Goal: Navigation & Orientation: Find specific page/section

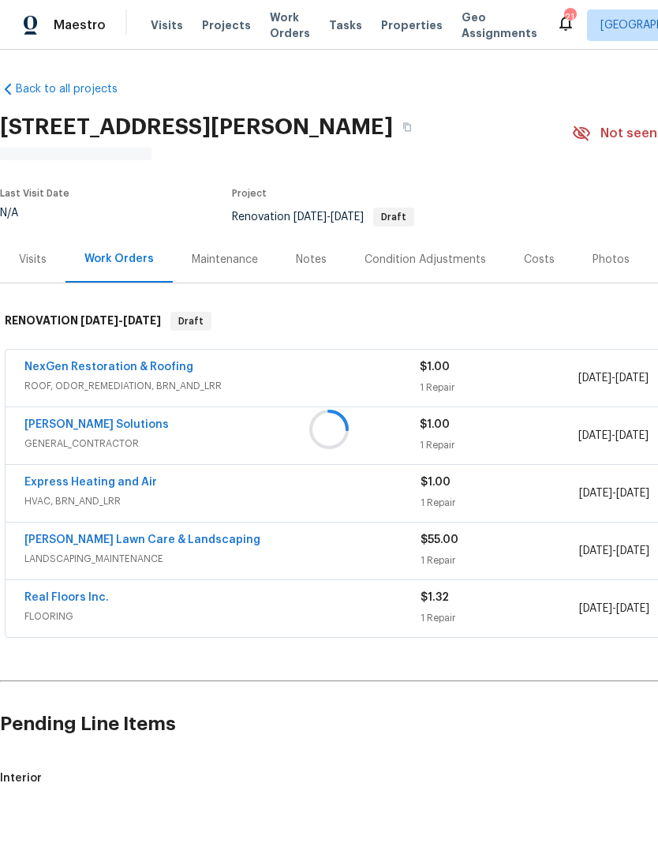
click at [33, 267] on div "Visits" at bounding box center [33, 260] width 28 height 16
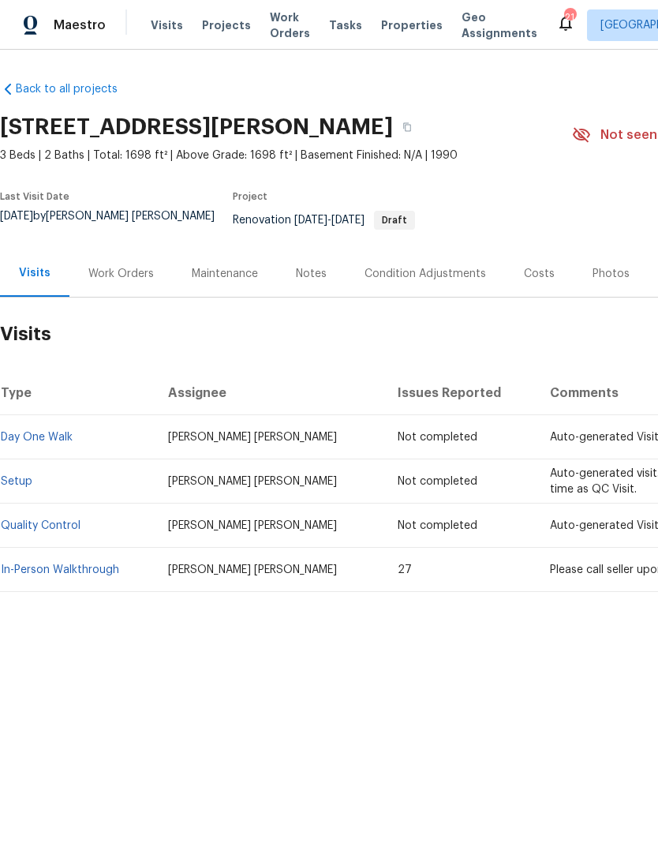
click at [69, 572] on link "In-Person Walkthrough" at bounding box center [60, 569] width 118 height 11
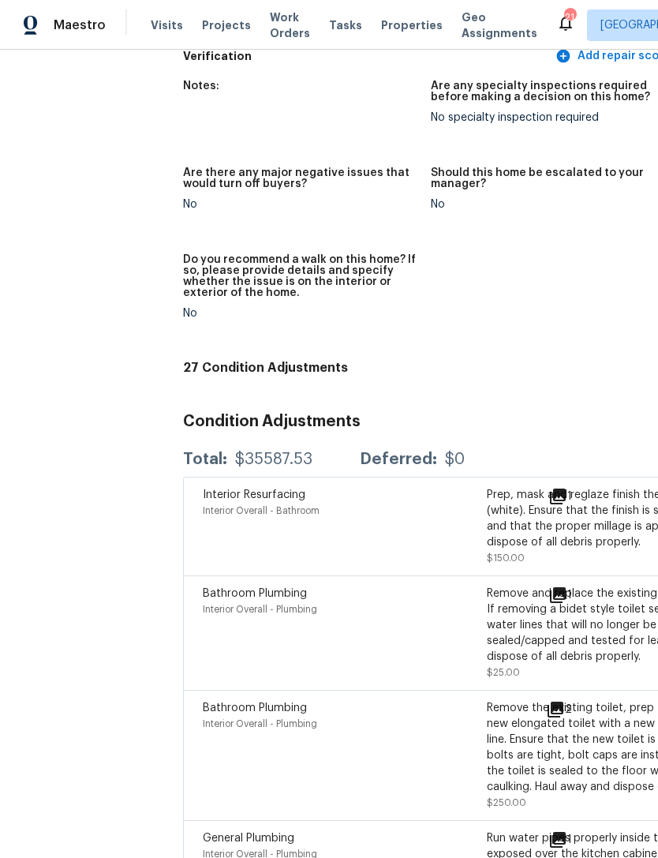
scroll to position [4217, 9]
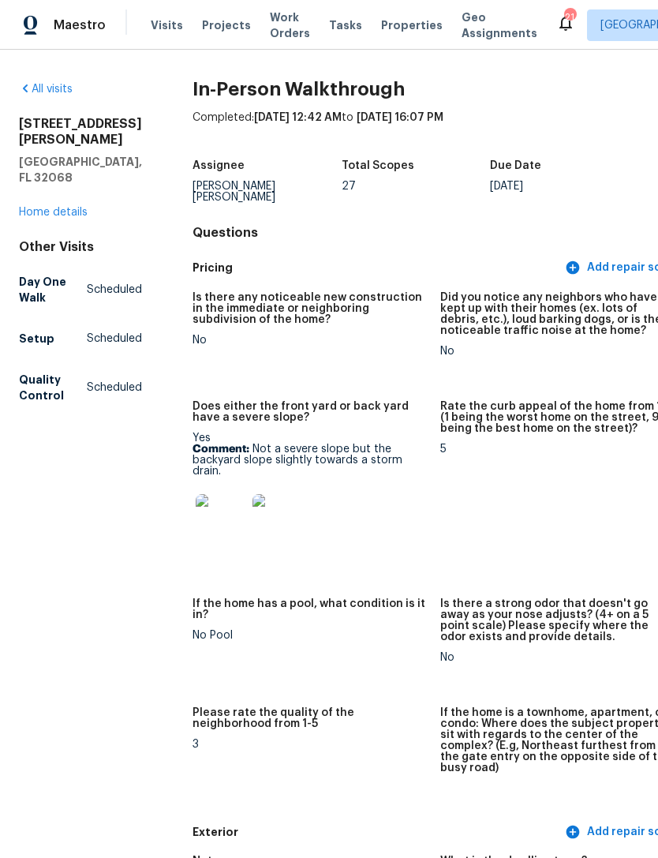
scroll to position [0, 0]
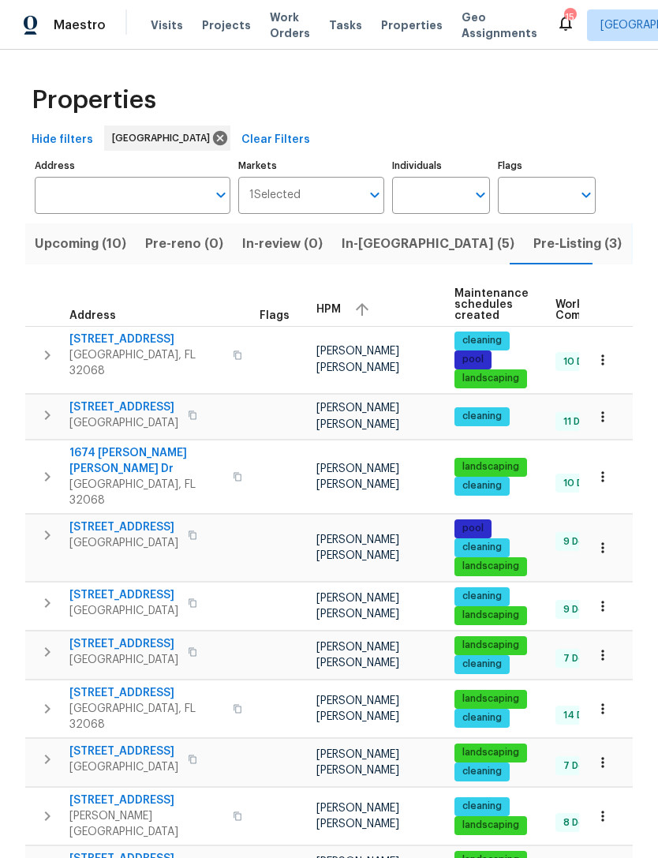
click at [95, 255] on span "Upcoming (10)" at bounding box center [81, 244] width 92 height 22
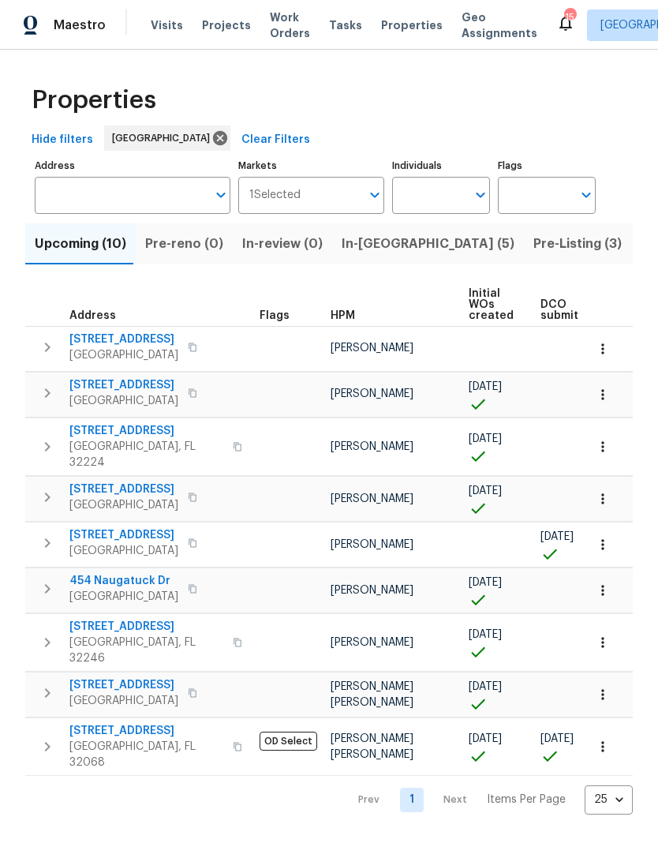
click at [121, 708] on span "[GEOGRAPHIC_DATA]" at bounding box center [123, 701] width 109 height 16
click at [133, 738] on span "[STREET_ADDRESS]" at bounding box center [146, 731] width 154 height 16
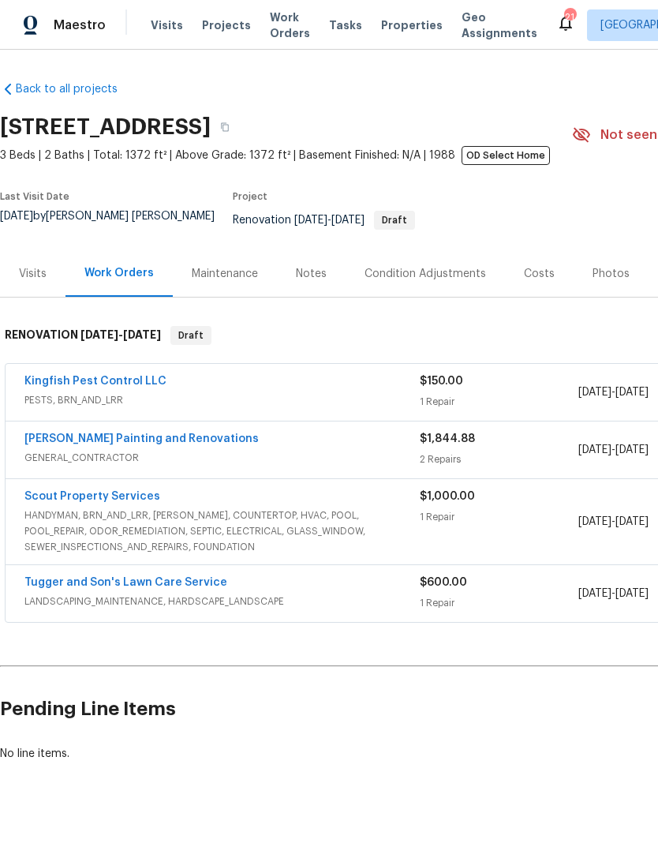
scroll to position [16, 0]
click at [32, 250] on div "Visits" at bounding box center [32, 273] width 65 height 47
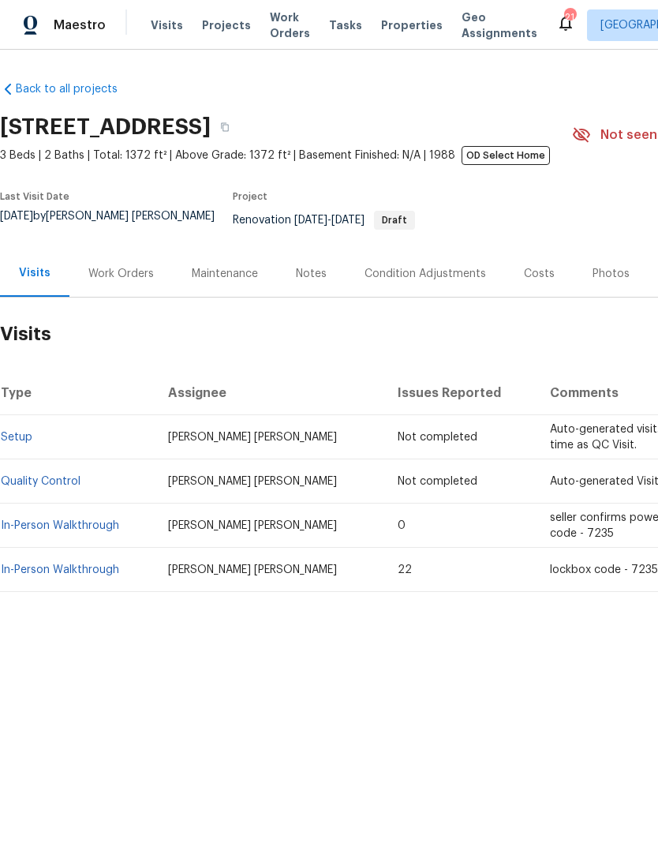
click at [551, 699] on div "Back to all projects 2070 Tickford St, Middleburg, FL 32068 3 Beds | 2 Baths | …" at bounding box center [329, 374] width 658 height 649
